Goal: Task Accomplishment & Management: Manage account settings

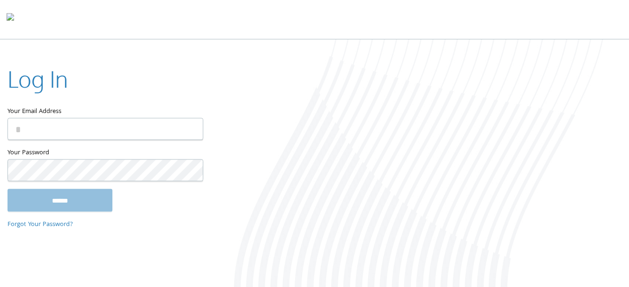
type input "**********"
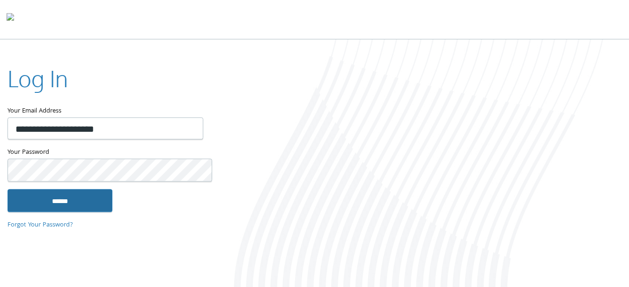
click at [69, 200] on input "******" at bounding box center [59, 200] width 105 height 22
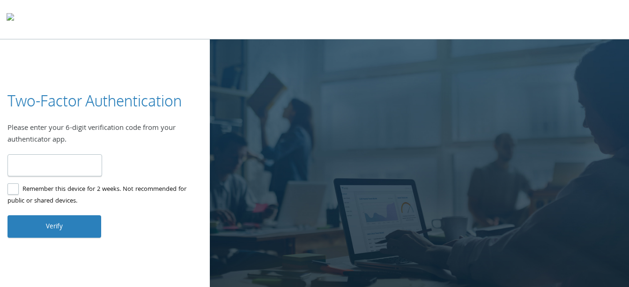
click at [66, 166] on input "number" at bounding box center [54, 165] width 95 height 22
type input "******"
